Goal: Information Seeking & Learning: Find specific fact

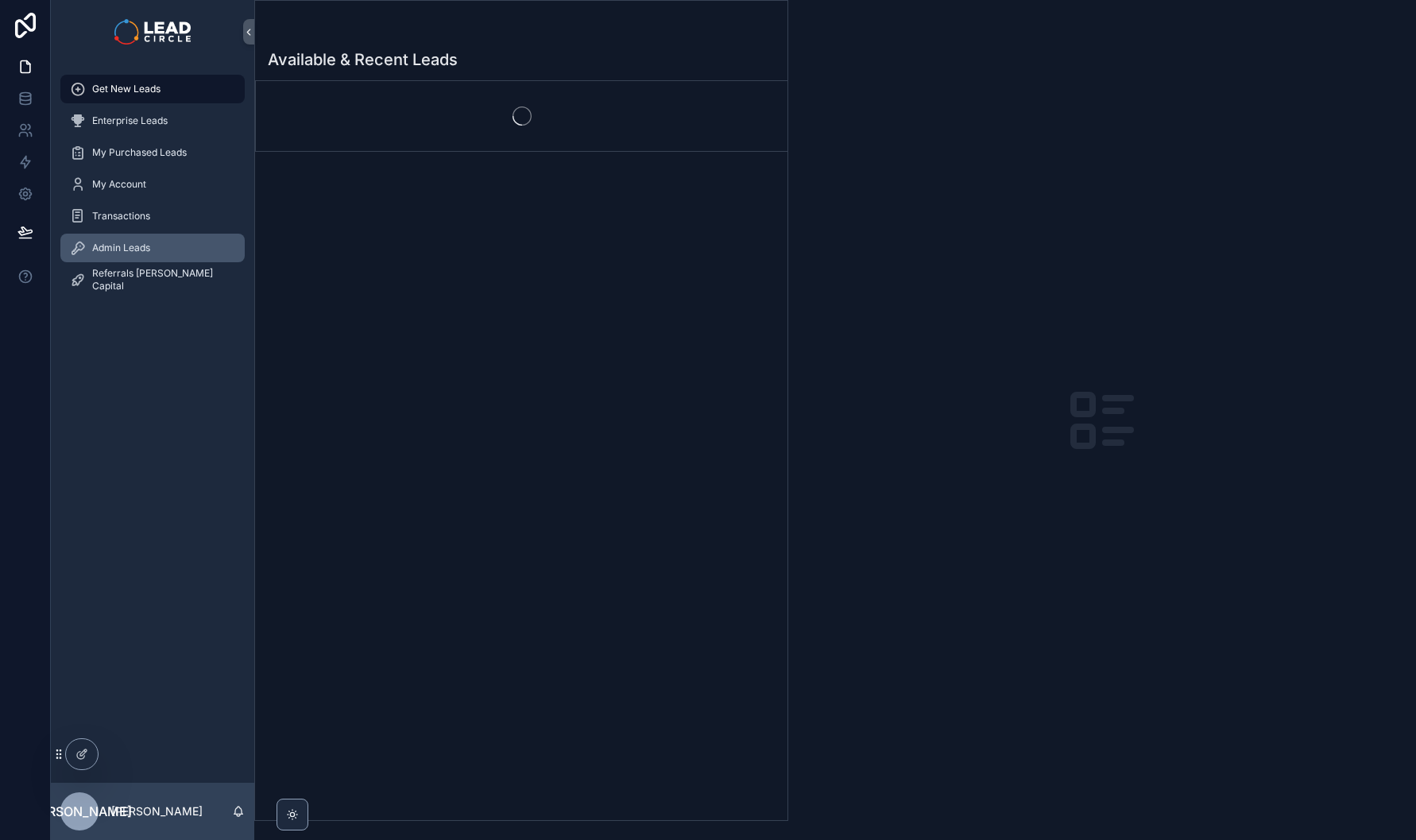
click at [147, 251] on span "Admin Leads" at bounding box center [121, 247] width 58 height 13
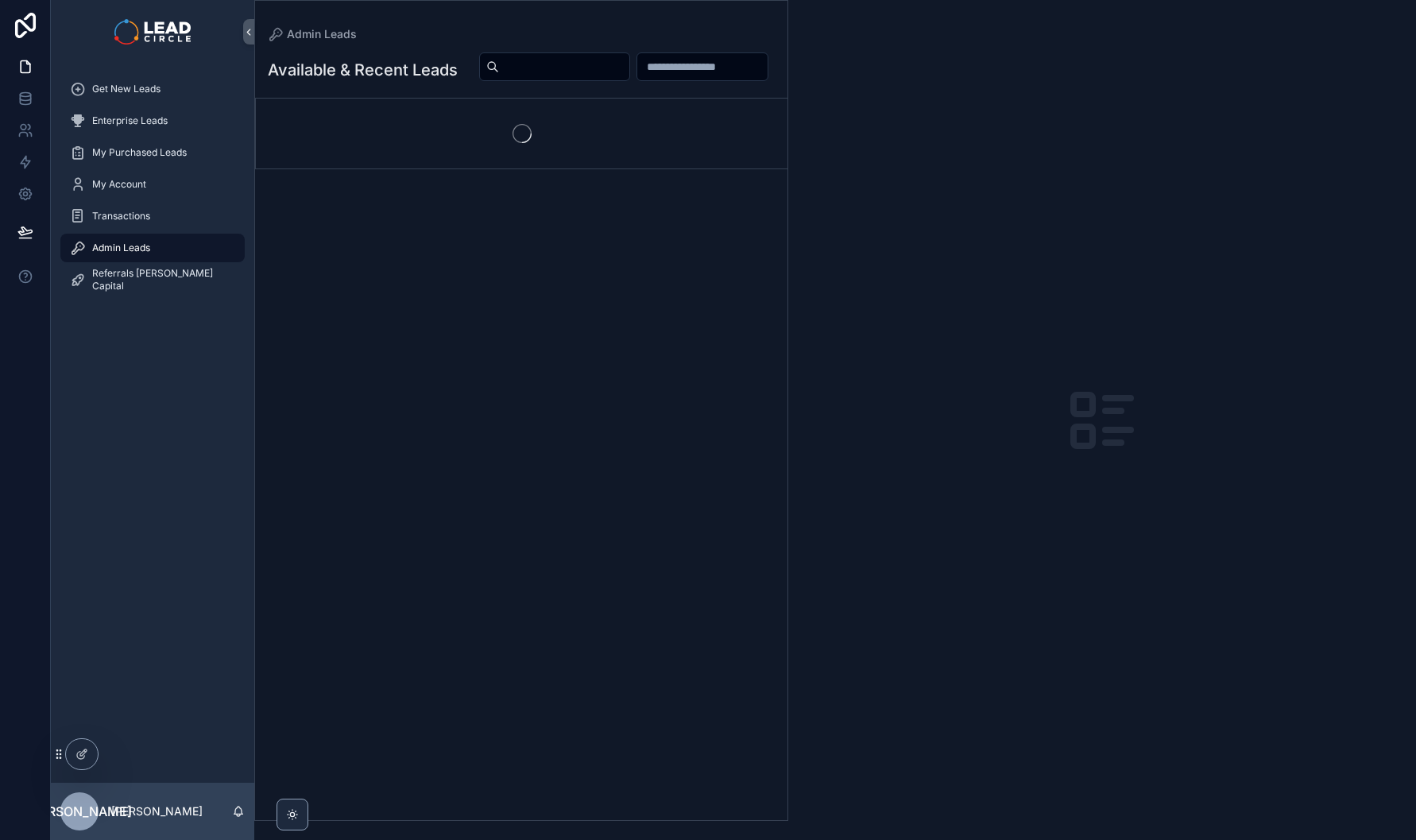
click at [629, 72] on input "scrollable content" at bounding box center [564, 66] width 131 height 22
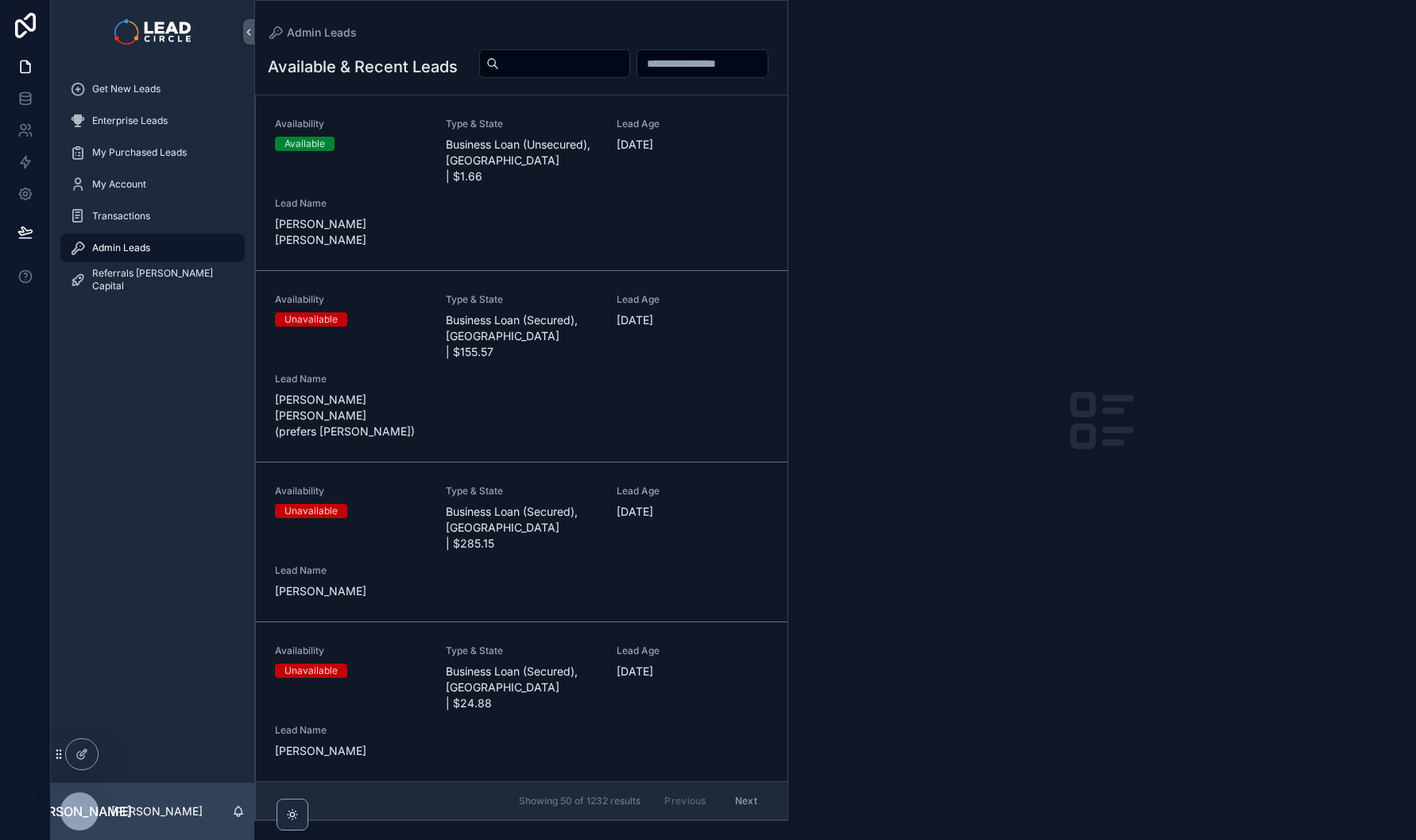
paste input "**********"
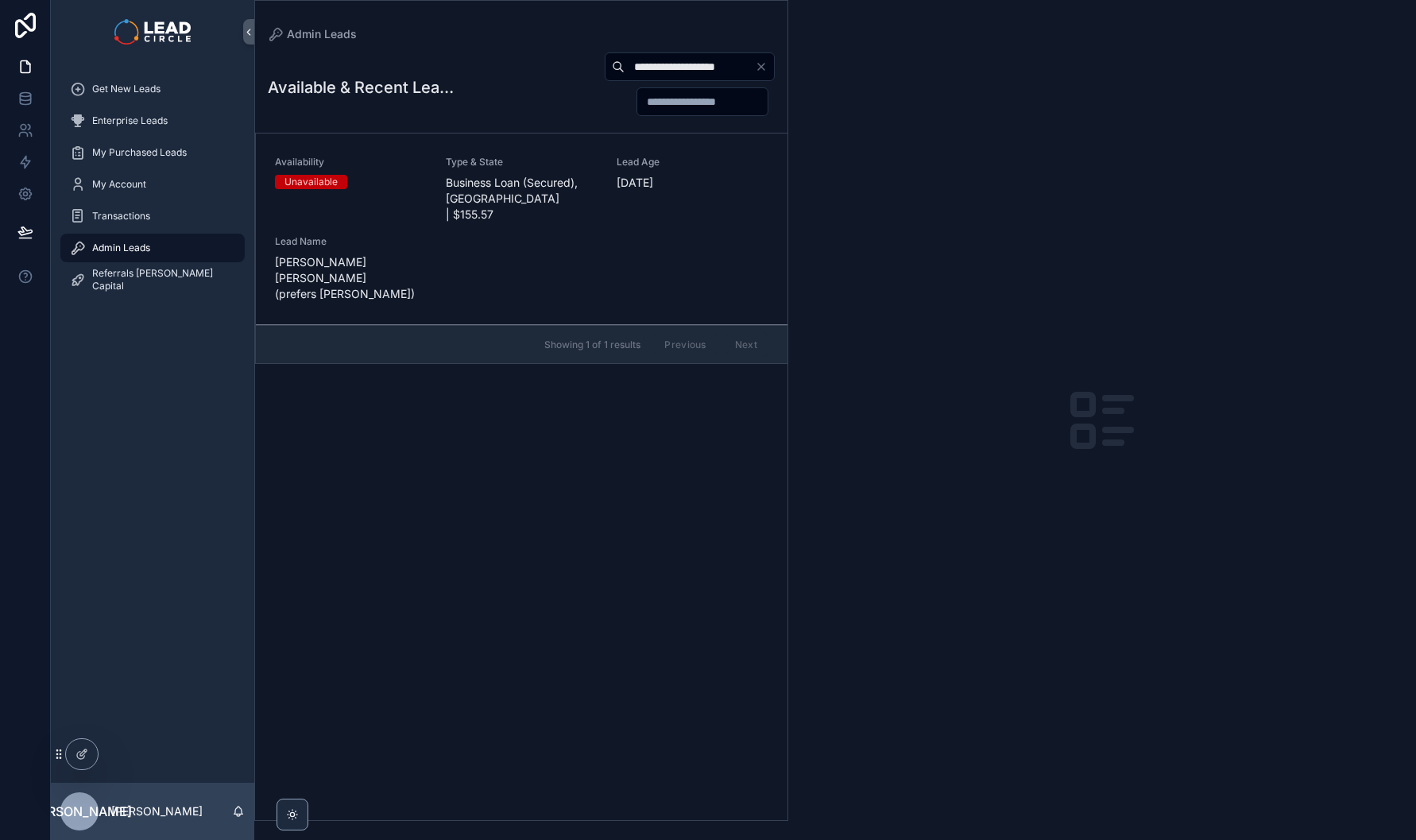
type input "**********"
click at [490, 155] on span "Type & State" at bounding box center [521, 162] width 152 height 13
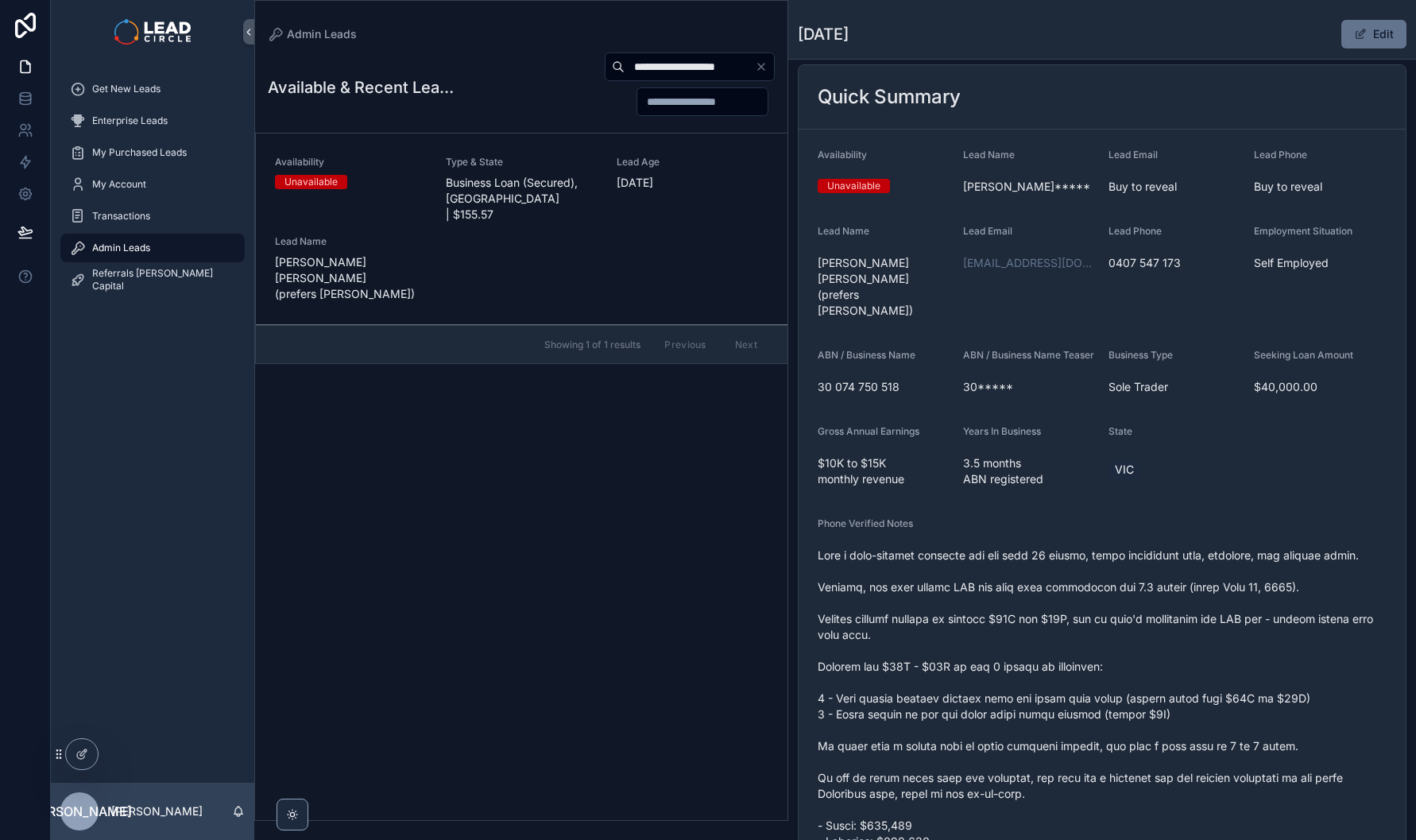
scroll to position [133, 0]
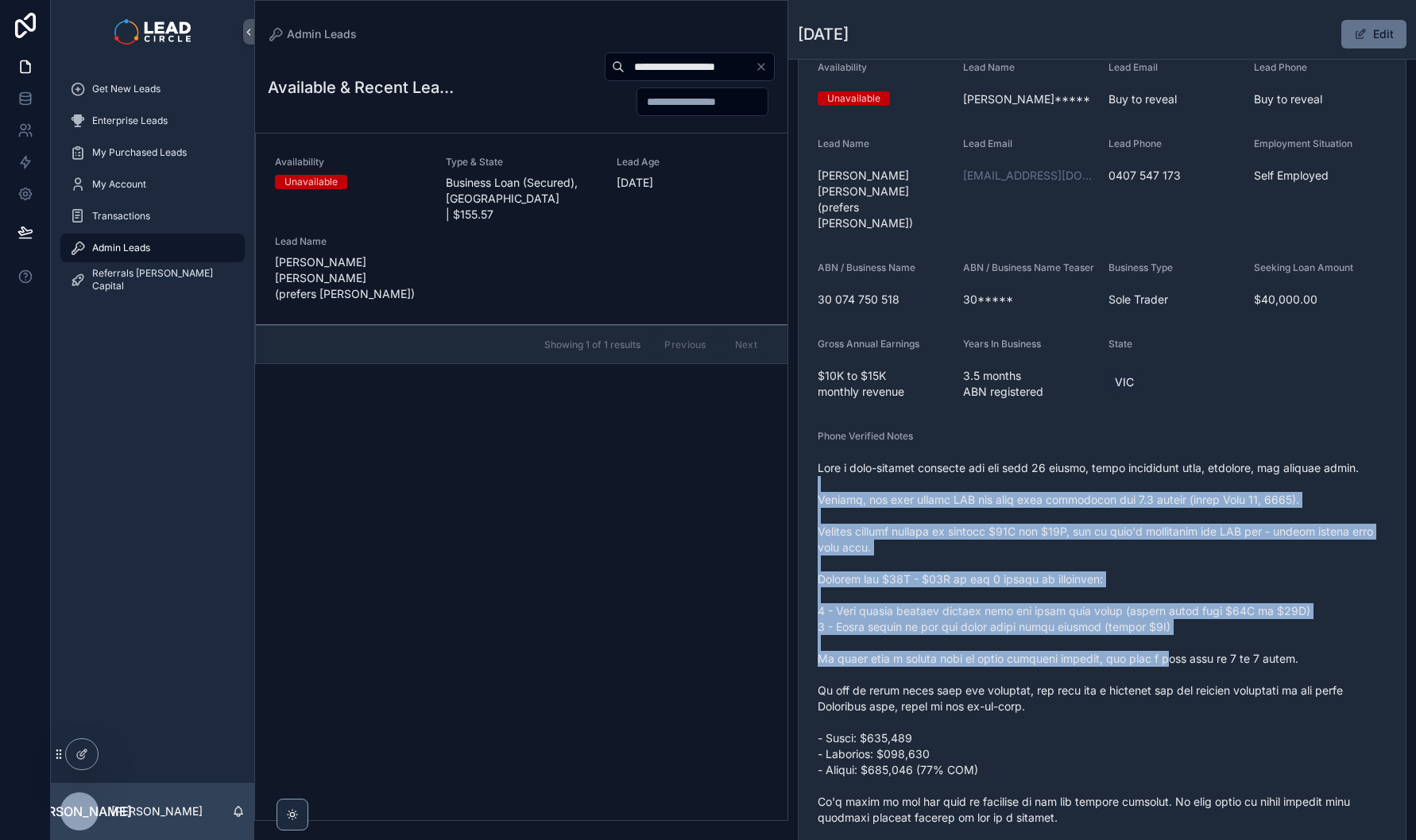
drag, startPoint x: 1007, startPoint y: 458, endPoint x: 1180, endPoint y: 631, distance: 244.7
click at [1180, 631] on span "scrollable content" at bounding box center [1101, 690] width 569 height 461
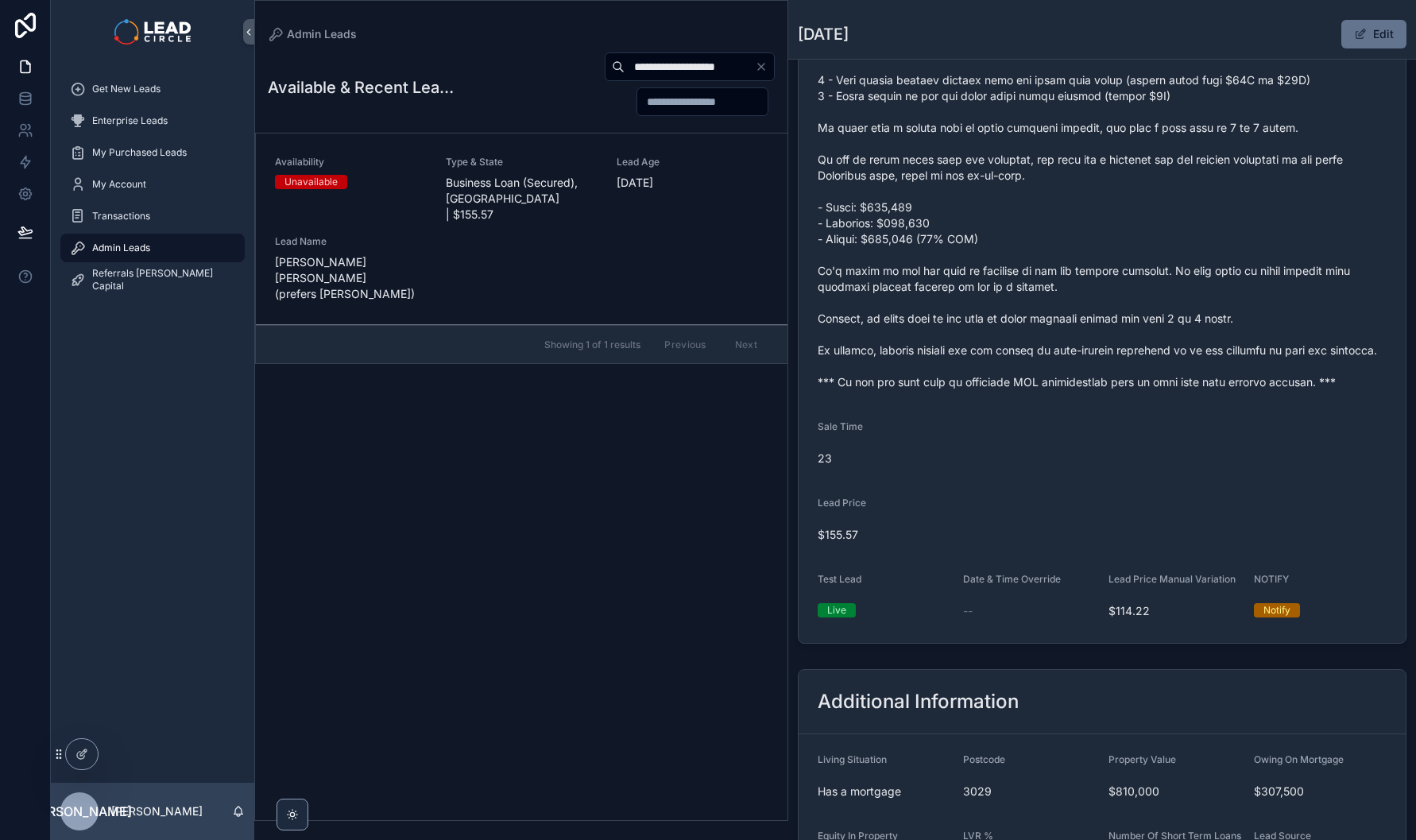
scroll to position [347, 0]
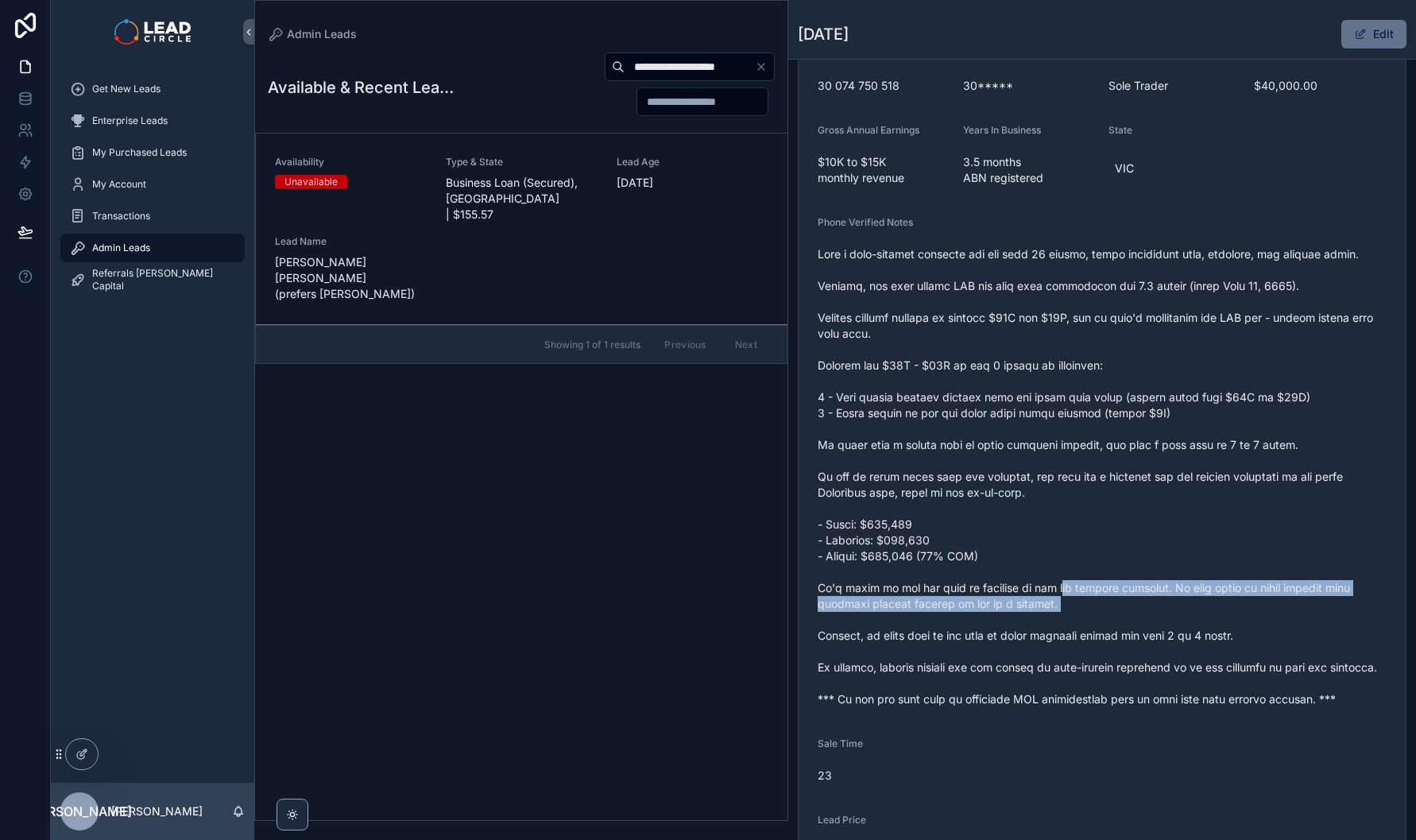
drag, startPoint x: 1168, startPoint y: 595, endPoint x: 1066, endPoint y: 561, distance: 107.5
click at [1066, 561] on span "scrollable content" at bounding box center [1101, 477] width 569 height 461
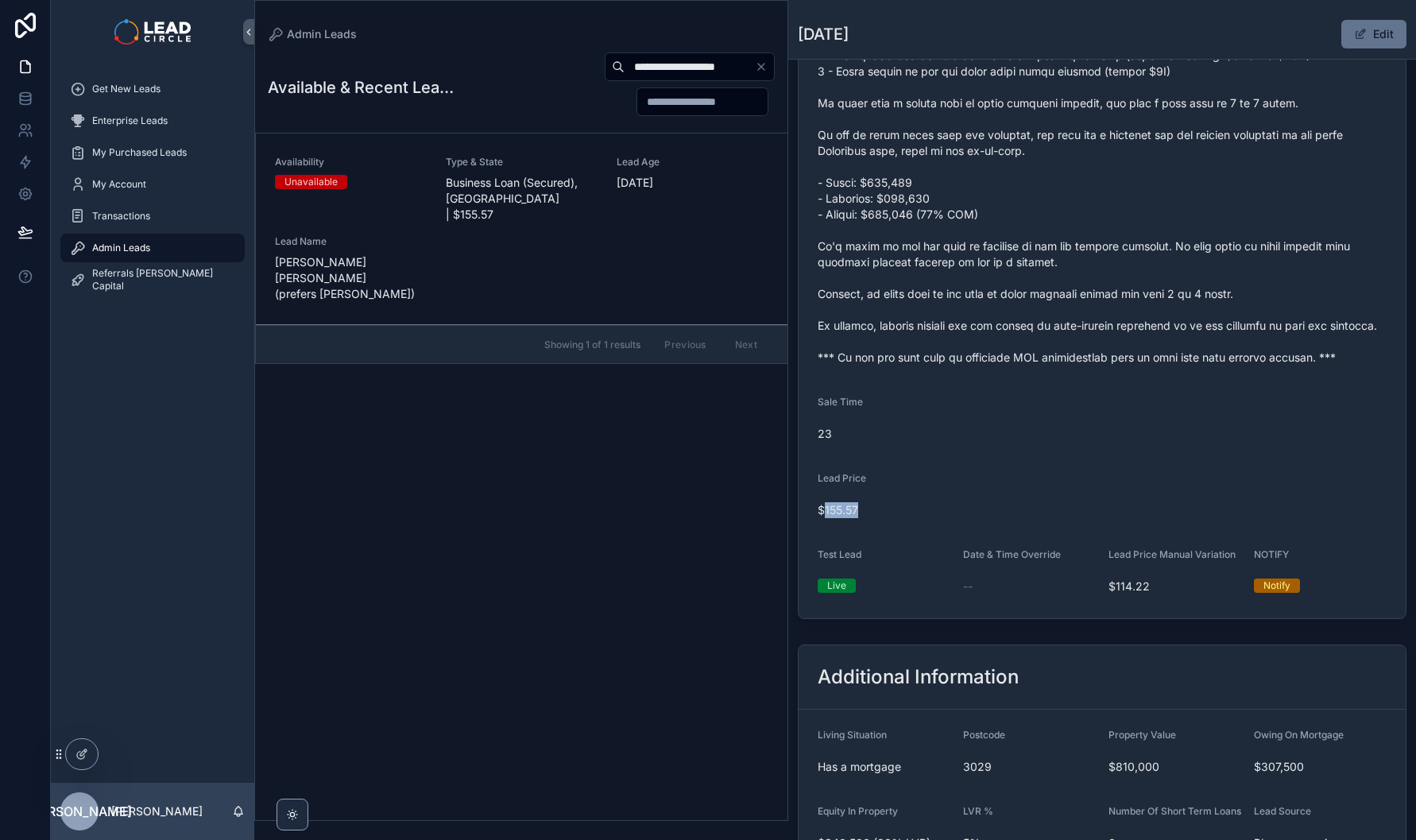
drag, startPoint x: 833, startPoint y: 508, endPoint x: 860, endPoint y: 509, distance: 27.0
click at [860, 509] on span "$155.57" at bounding box center [1101, 510] width 569 height 16
copy span "155.57"
